Goal: Find specific page/section: Find specific page/section

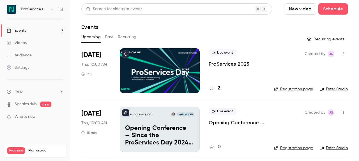
click at [231, 67] on p "ProServices 2025" at bounding box center [229, 64] width 41 height 7
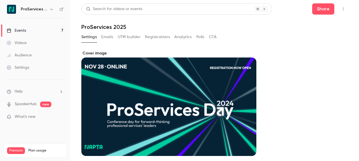
click at [61, 28] on link "Events 7" at bounding box center [35, 30] width 70 height 12
